Goal: Task Accomplishment & Management: Complete application form

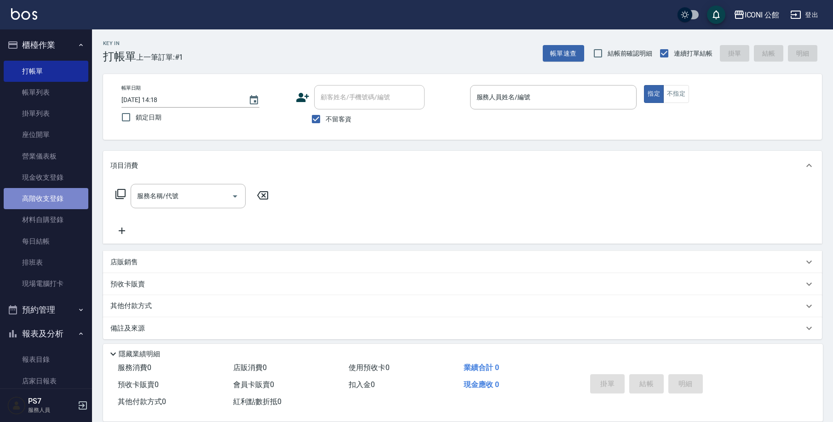
click at [65, 193] on link "高階收支登錄" at bounding box center [46, 198] width 85 height 21
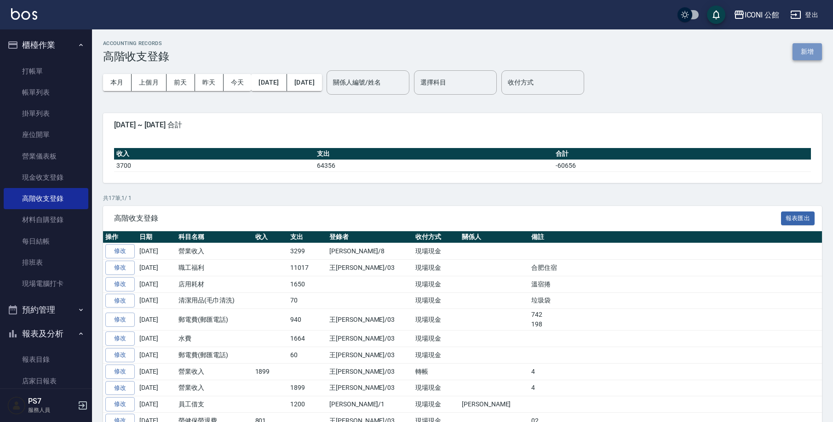
click at [810, 57] on button "新增" at bounding box center [807, 51] width 29 height 17
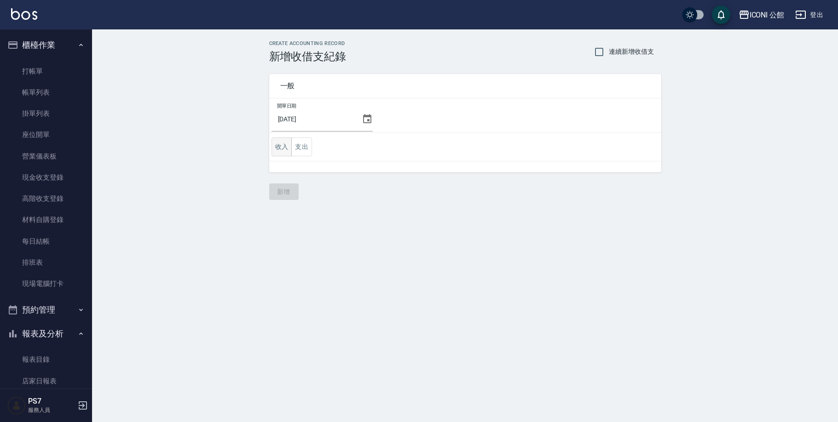
click at [281, 152] on button "收入" at bounding box center [281, 147] width 21 height 19
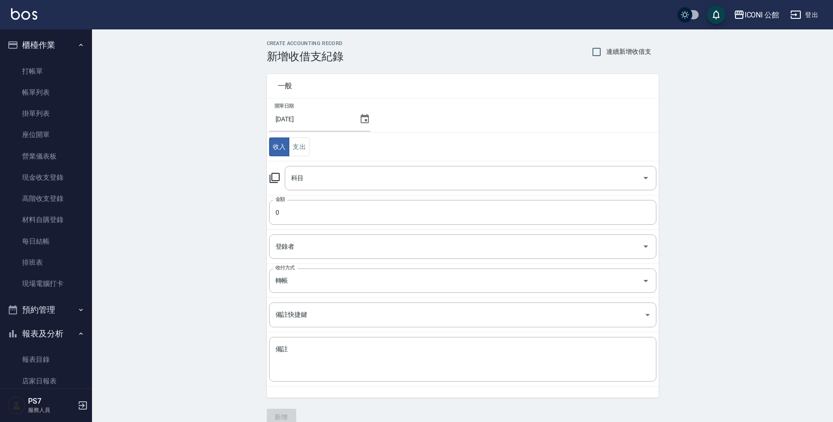
click at [273, 178] on icon at bounding box center [274, 177] width 11 height 11
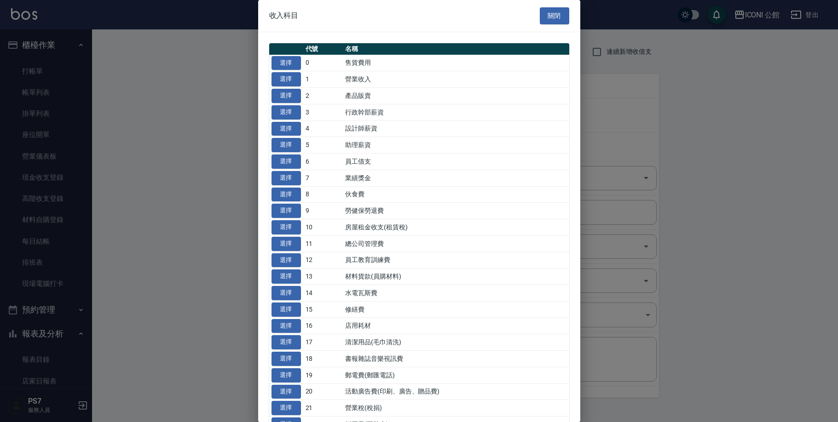
click at [294, 86] on td "選擇" at bounding box center [286, 79] width 34 height 17
click at [297, 79] on button "選擇" at bounding box center [285, 79] width 29 height 14
type input "1 營業收入"
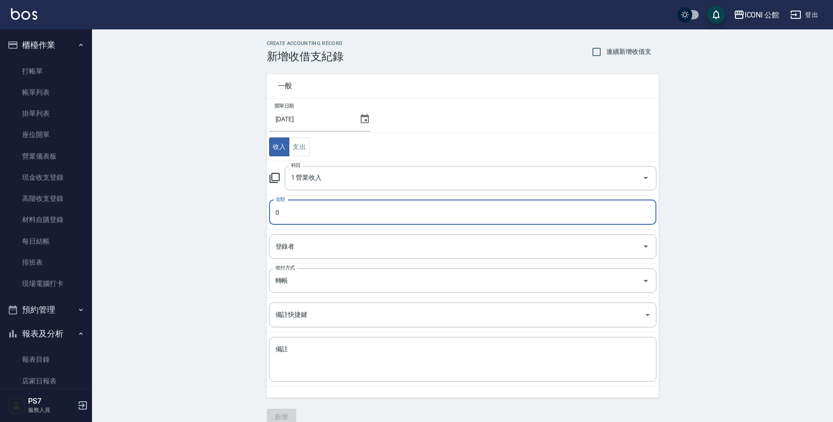
click at [312, 215] on input "0" at bounding box center [462, 212] width 387 height 25
type input "03299"
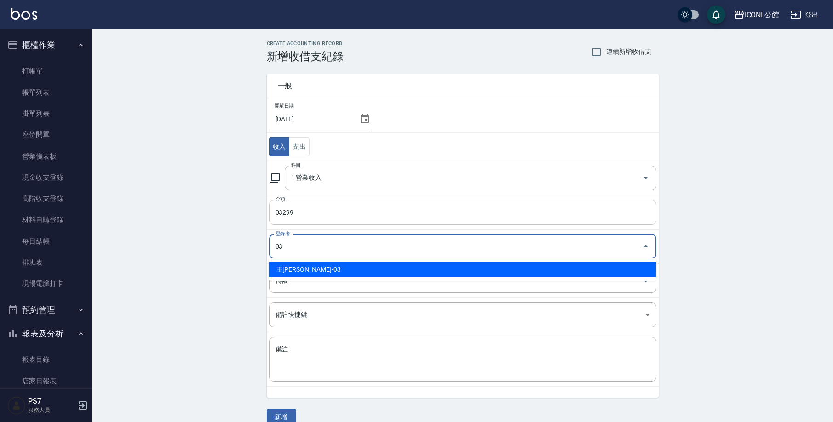
type input "王[PERSON_NAME]-03"
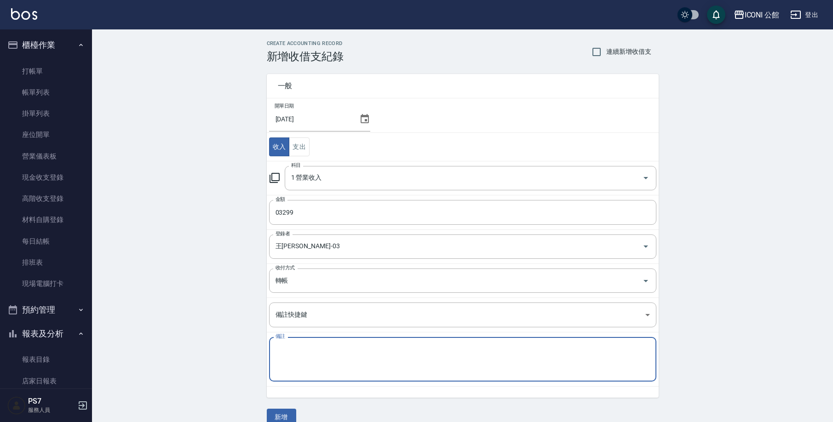
click at [297, 359] on textarea "備註" at bounding box center [463, 359] width 374 height 29
type textarea "8"
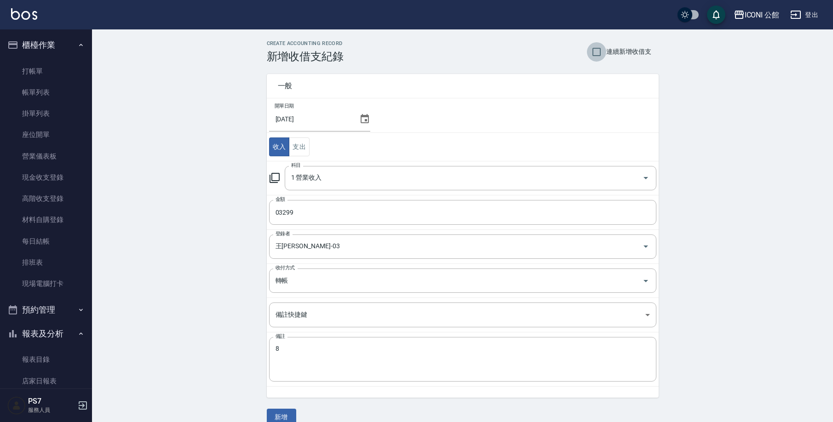
click at [594, 50] on input "連續新增收借支" at bounding box center [596, 51] width 19 height 19
checkbox input "true"
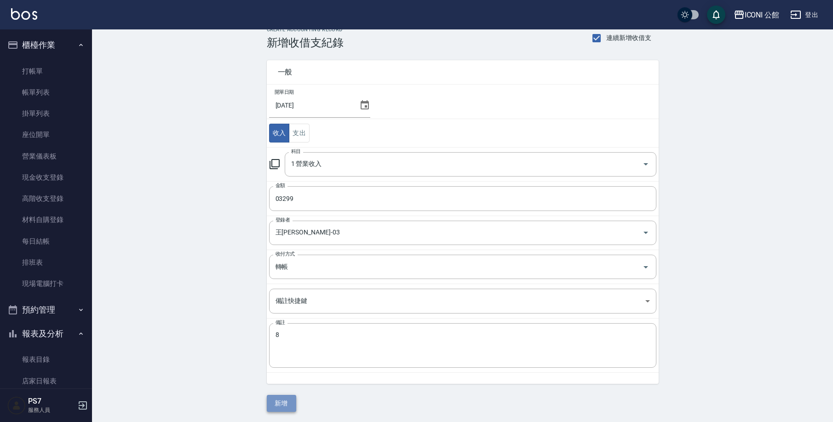
click at [285, 400] on button "新增" at bounding box center [281, 403] width 29 height 17
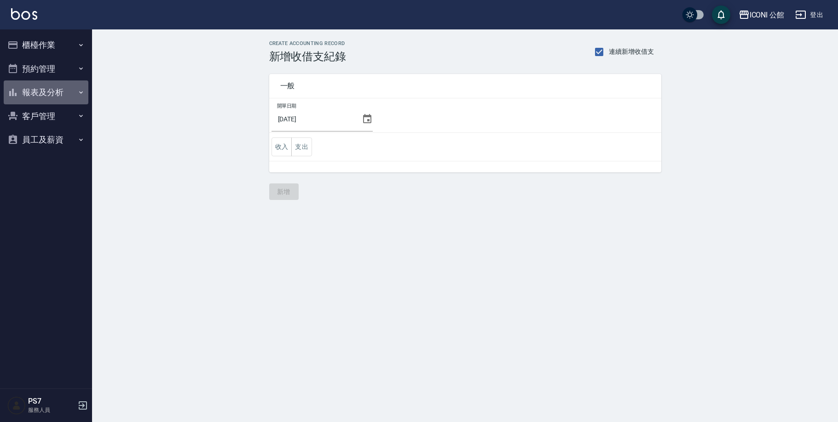
click at [39, 93] on button "報表及分析" at bounding box center [46, 92] width 85 height 24
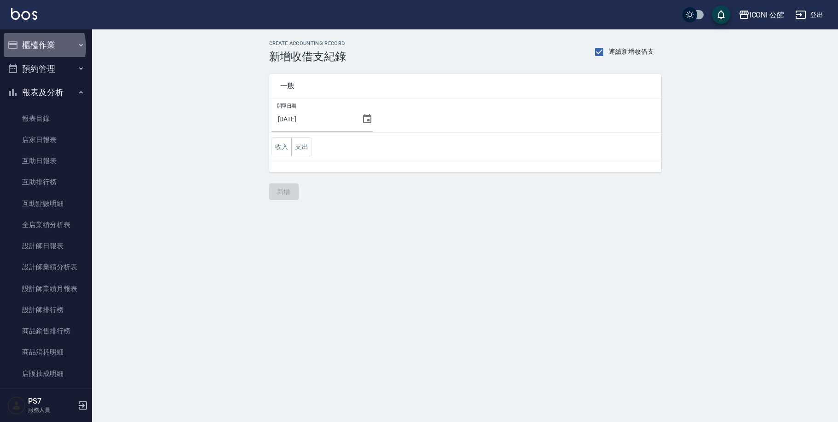
click at [34, 47] on button "櫃檯作業" at bounding box center [46, 45] width 85 height 24
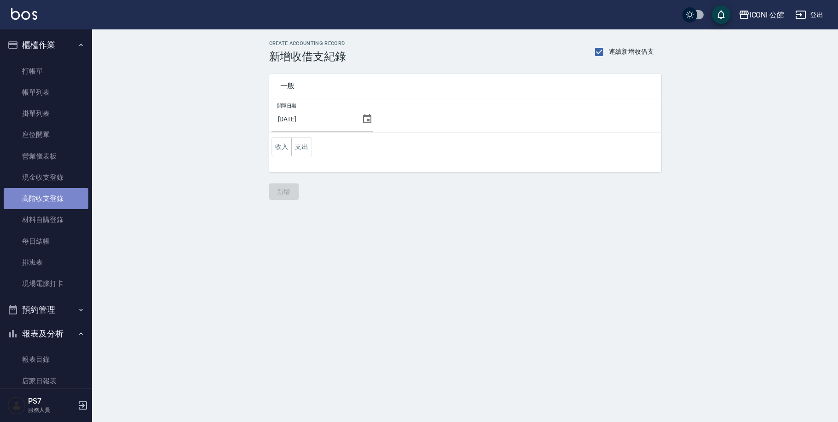
click at [57, 204] on link "高階收支登錄" at bounding box center [46, 198] width 85 height 21
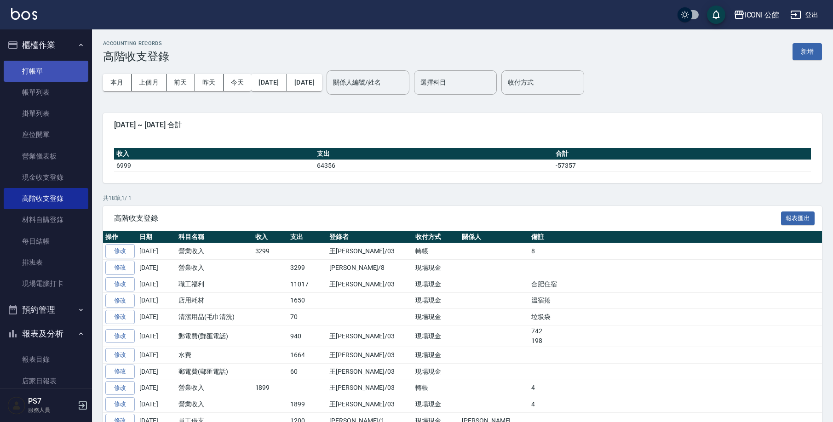
click at [34, 69] on link "打帳單" at bounding box center [46, 71] width 85 height 21
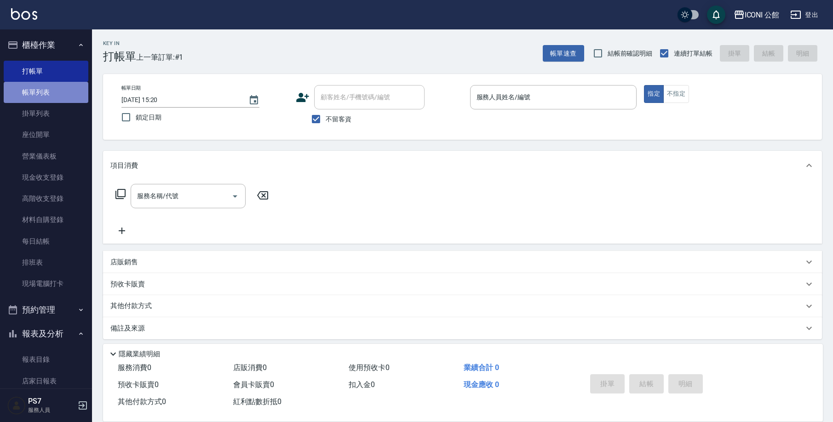
click at [51, 97] on link "帳單列表" at bounding box center [46, 92] width 85 height 21
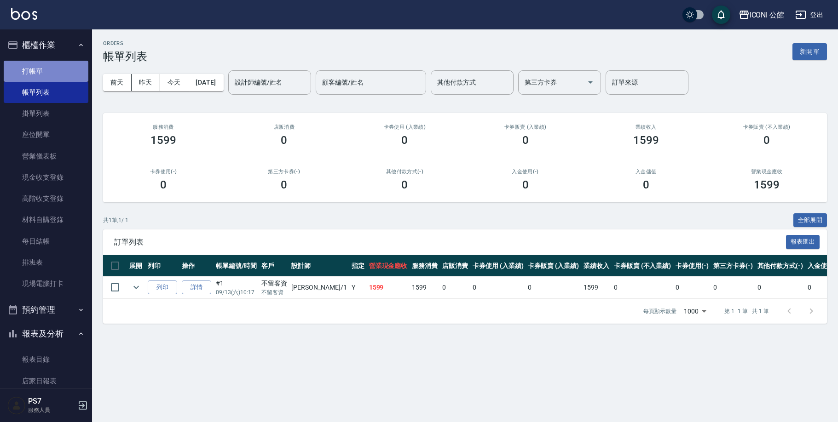
click at [46, 69] on link "打帳單" at bounding box center [46, 71] width 85 height 21
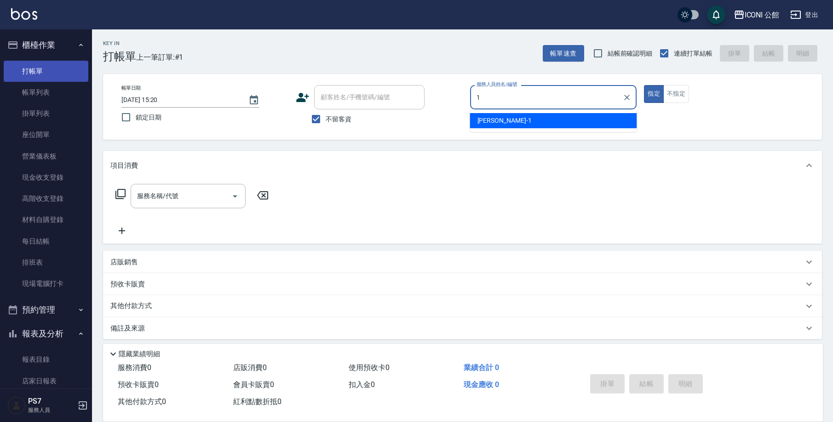
type input "[PERSON_NAME]-1"
type button "true"
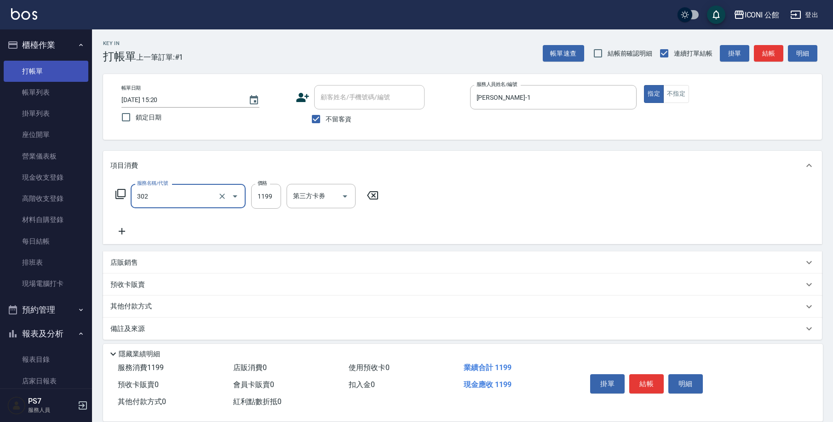
type input "設計燙髮(302)"
type input "1200"
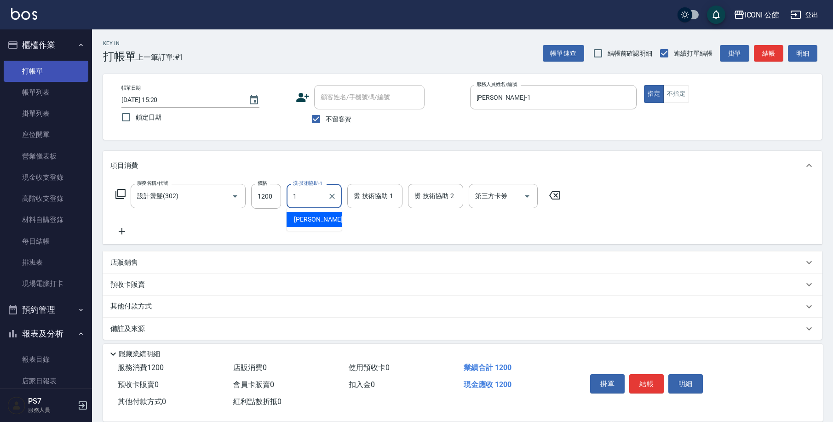
type input "Kevin-1"
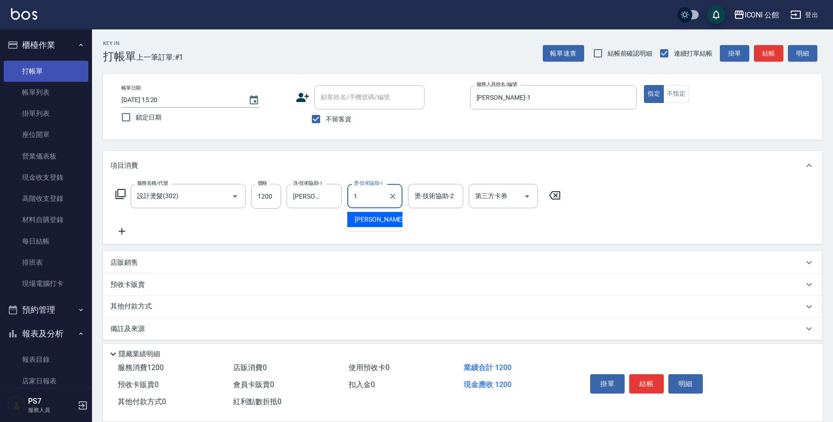
type input "Kevin-1"
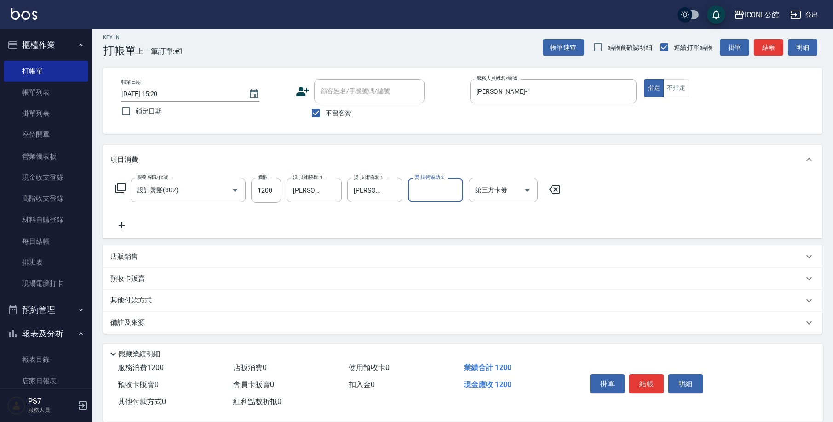
drag, startPoint x: 152, startPoint y: 303, endPoint x: 146, endPoint y: 290, distance: 13.6
click at [152, 303] on p "其他付款方式" at bounding box center [133, 301] width 46 height 10
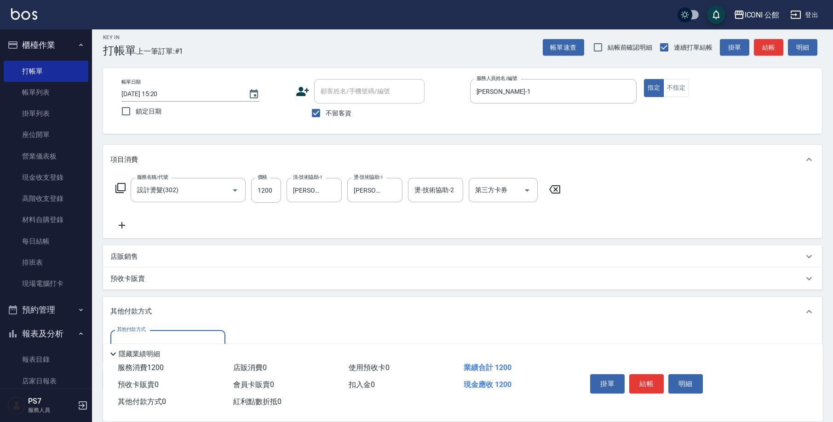
scroll to position [61, 0]
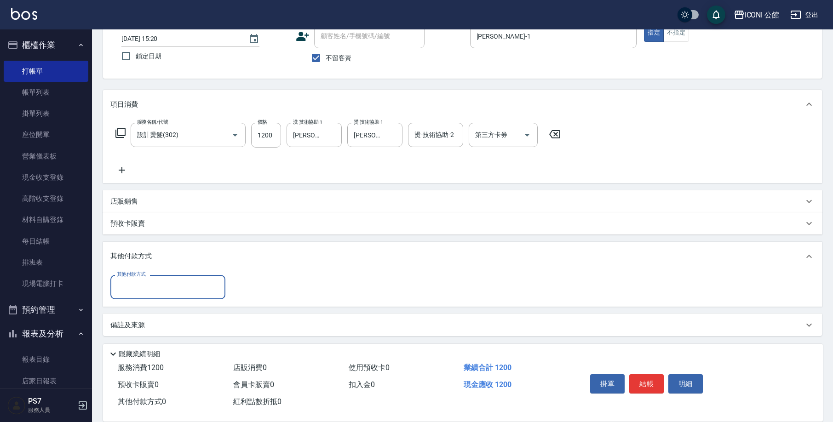
click at [155, 280] on input "其他付款方式" at bounding box center [168, 287] width 107 height 16
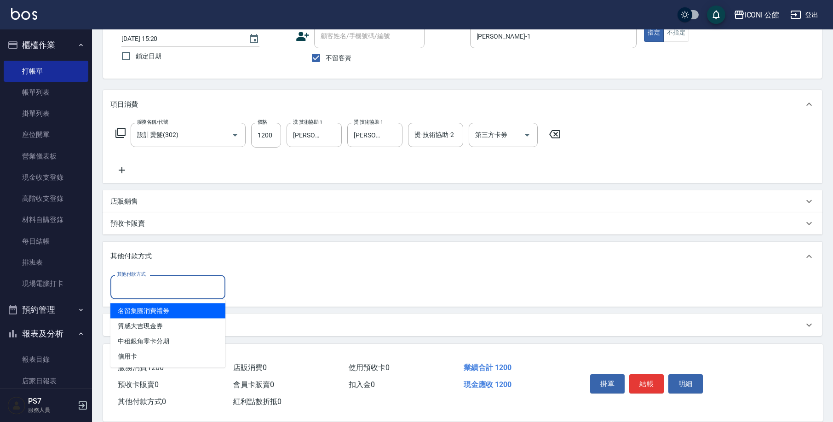
scroll to position [63, 0]
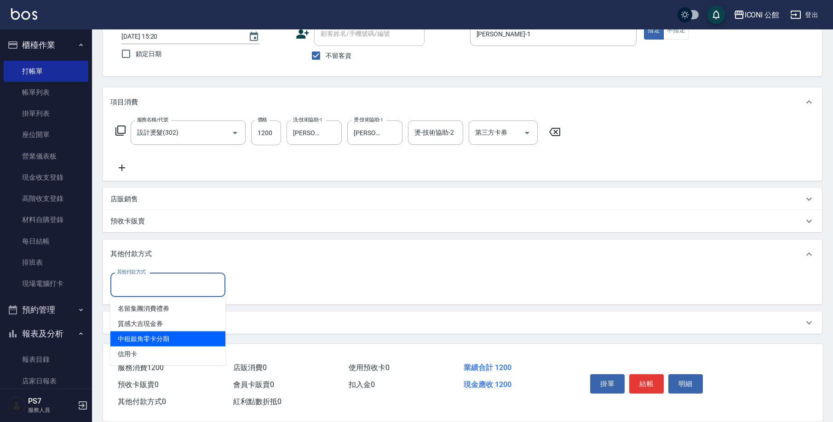
click at [146, 357] on span "信用卡" at bounding box center [167, 354] width 115 height 15
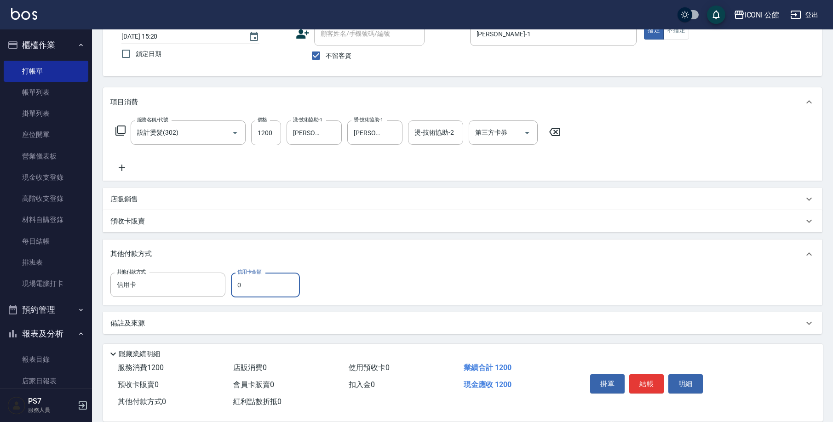
type input "信用卡"
click at [246, 288] on input "0" at bounding box center [265, 285] width 69 height 25
type input "1200"
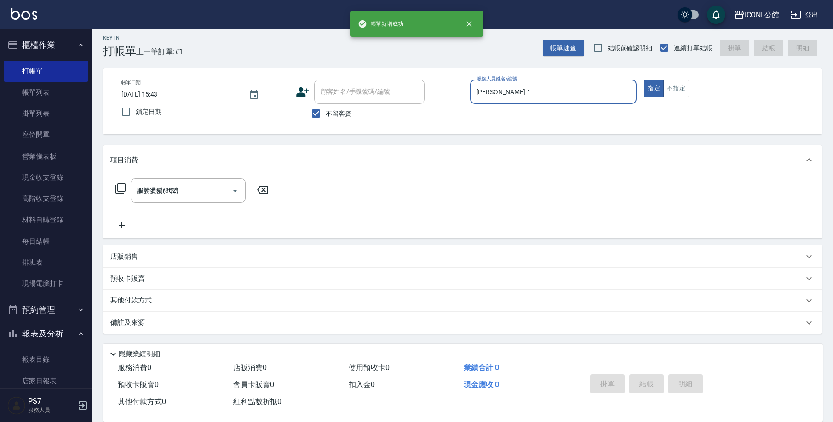
type input "2025/09/13 15:43"
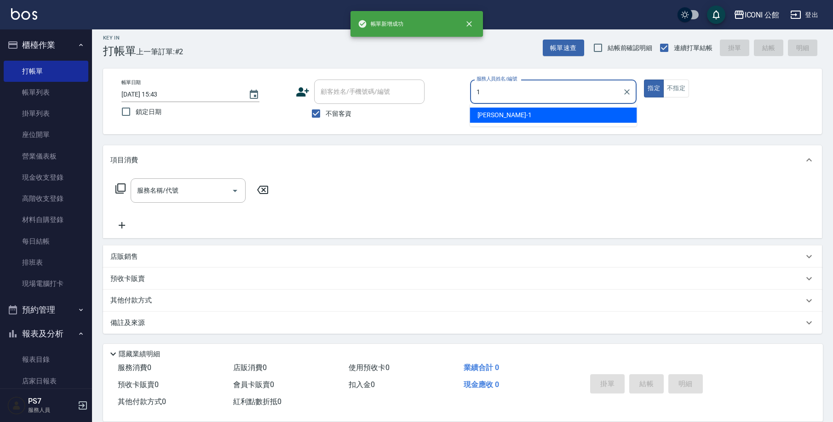
type input "Kevin-1"
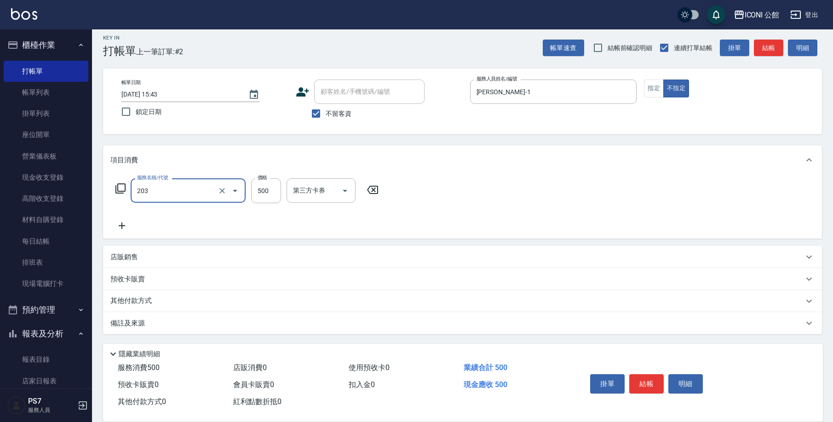
type input "不指定洗+剪(203)"
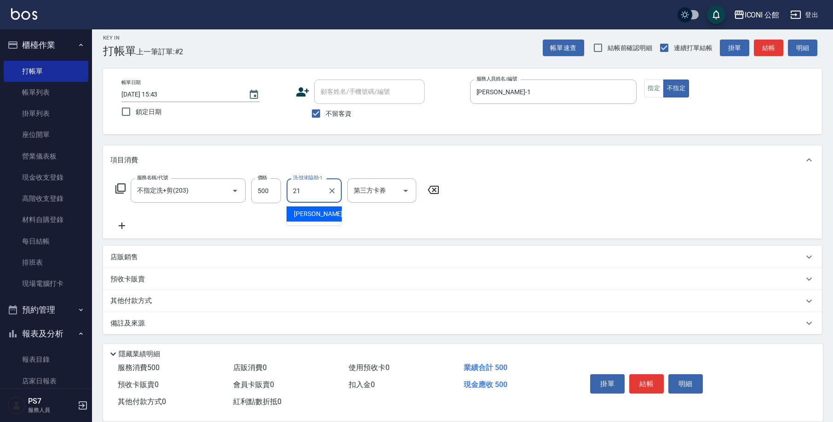
type input "Tim-21"
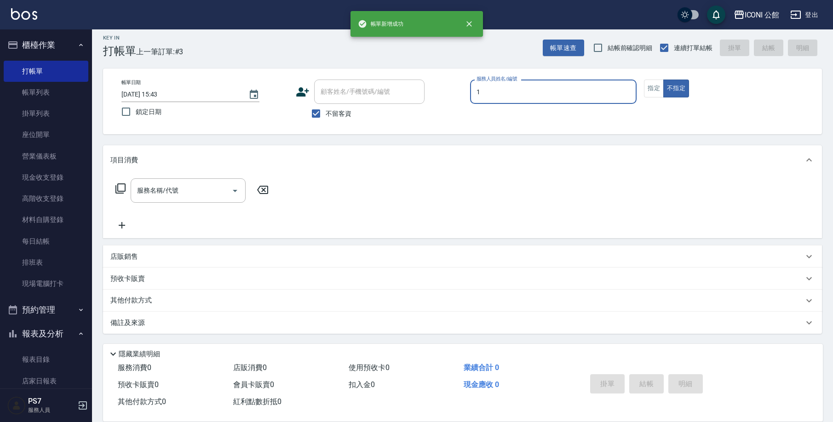
type input "Kevin-1"
type button "false"
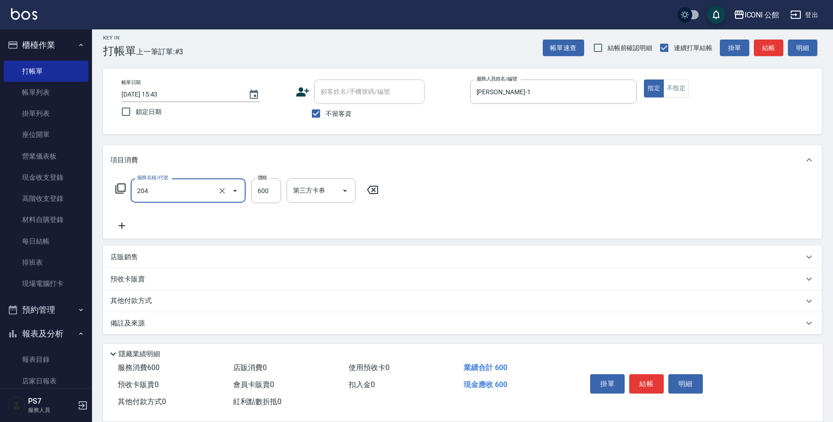
type input "指定洗+剪(204)"
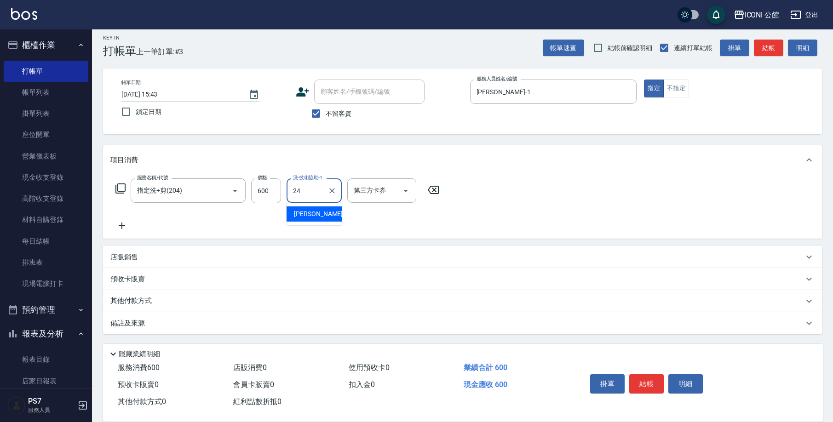
type input "可歆-24"
click at [330, 195] on button "Clear" at bounding box center [332, 190] width 13 height 13
type input "Kevin-1"
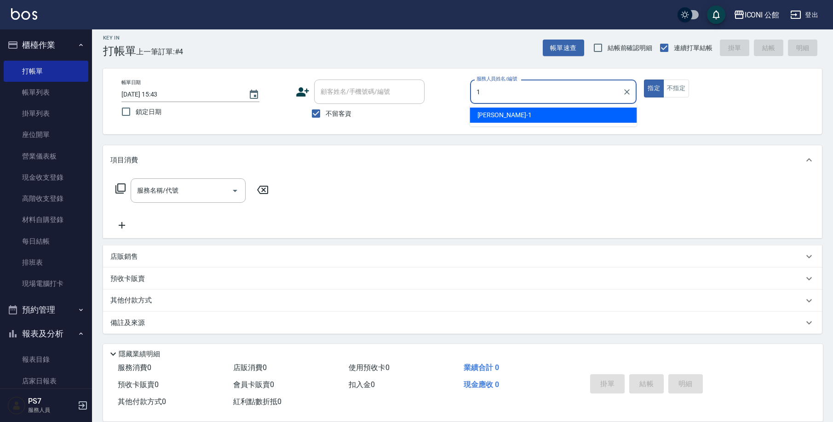
type input "Kevin-1"
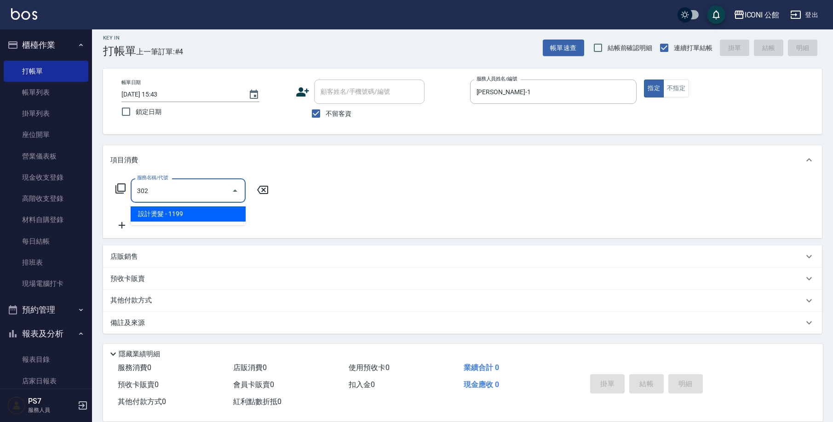
type input "302"
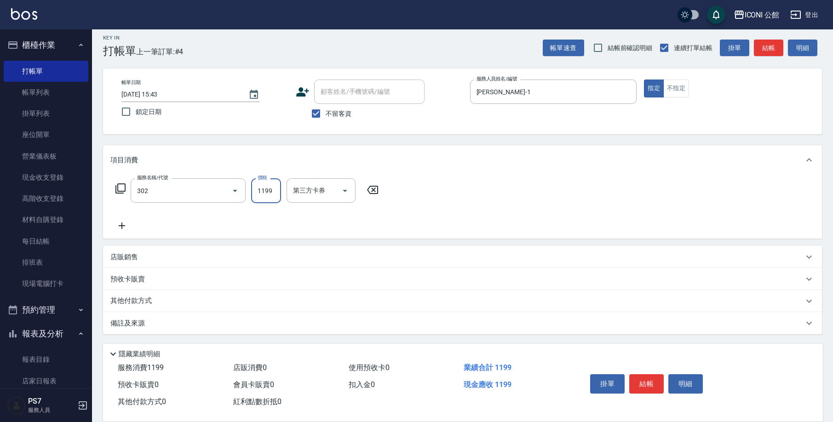
type input "1"
type input "設計燙髮(302)"
type input "1600"
type input "Kevin-1"
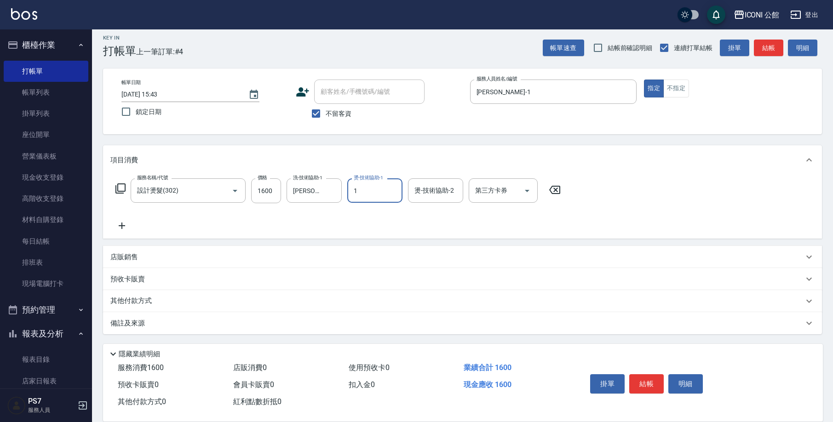
type input "Kevin-1"
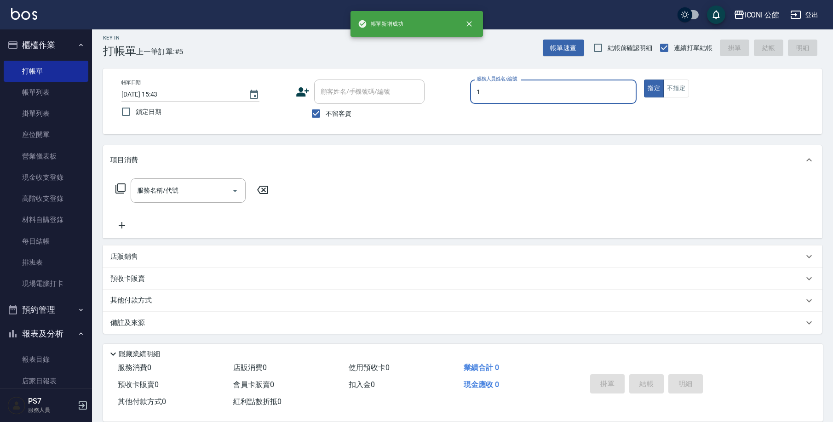
type input "Kevin-1"
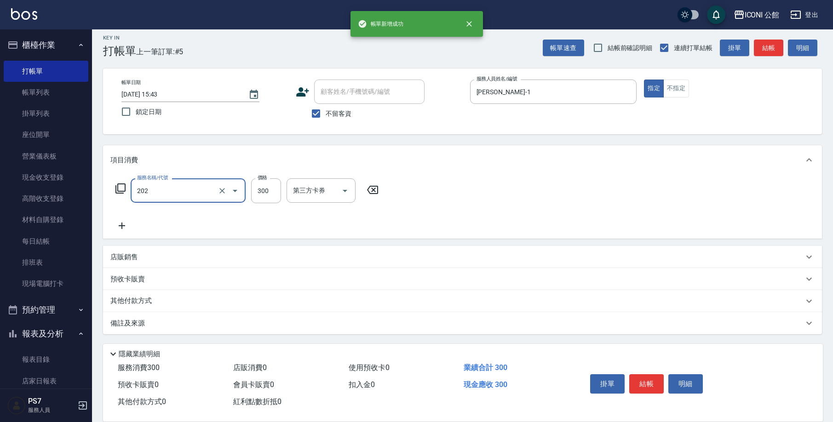
type input "單剪(202)"
type input "400"
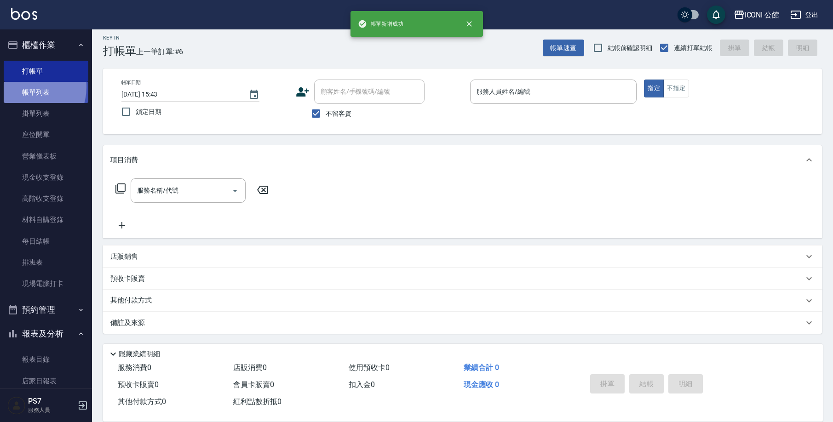
click at [24, 87] on link "帳單列表" at bounding box center [46, 92] width 85 height 21
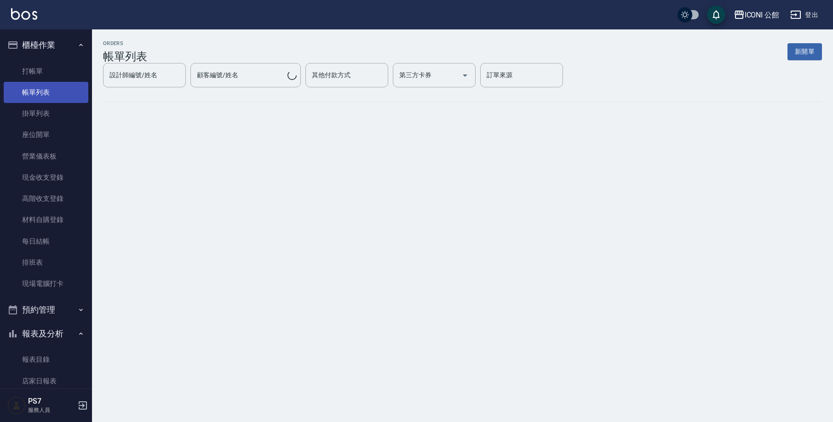
click at [24, 87] on link "帳單列表" at bounding box center [46, 92] width 85 height 21
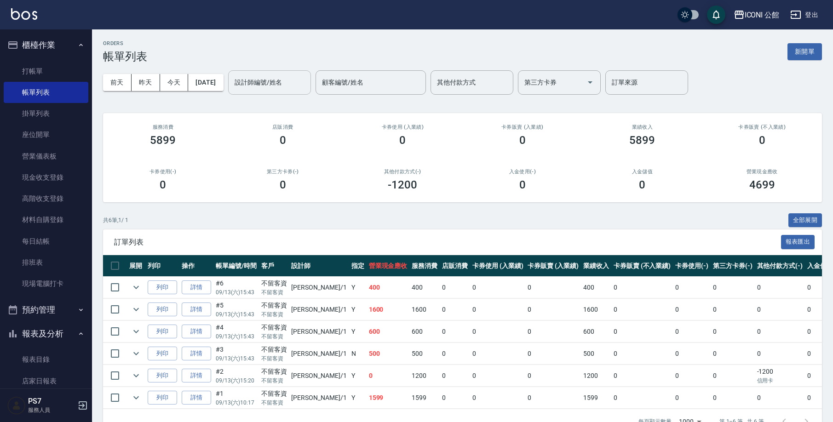
click at [300, 80] on input "設計師編號/姓名" at bounding box center [269, 83] width 75 height 16
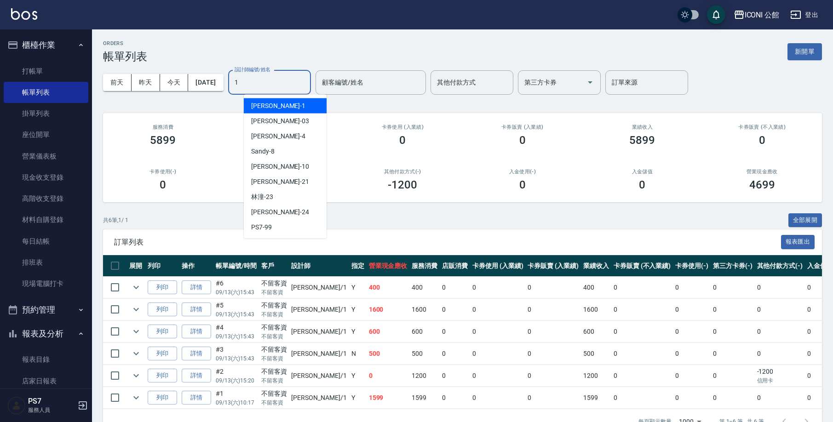
type input "Kevin-1"
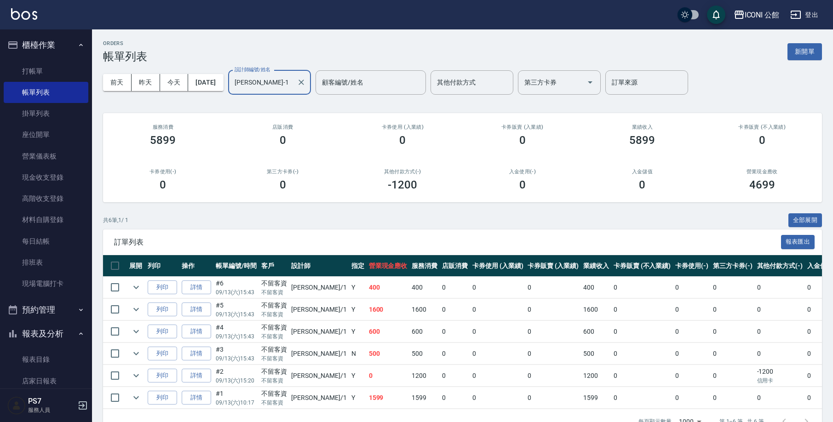
scroll to position [29, 0]
